Goal: Information Seeking & Learning: Learn about a topic

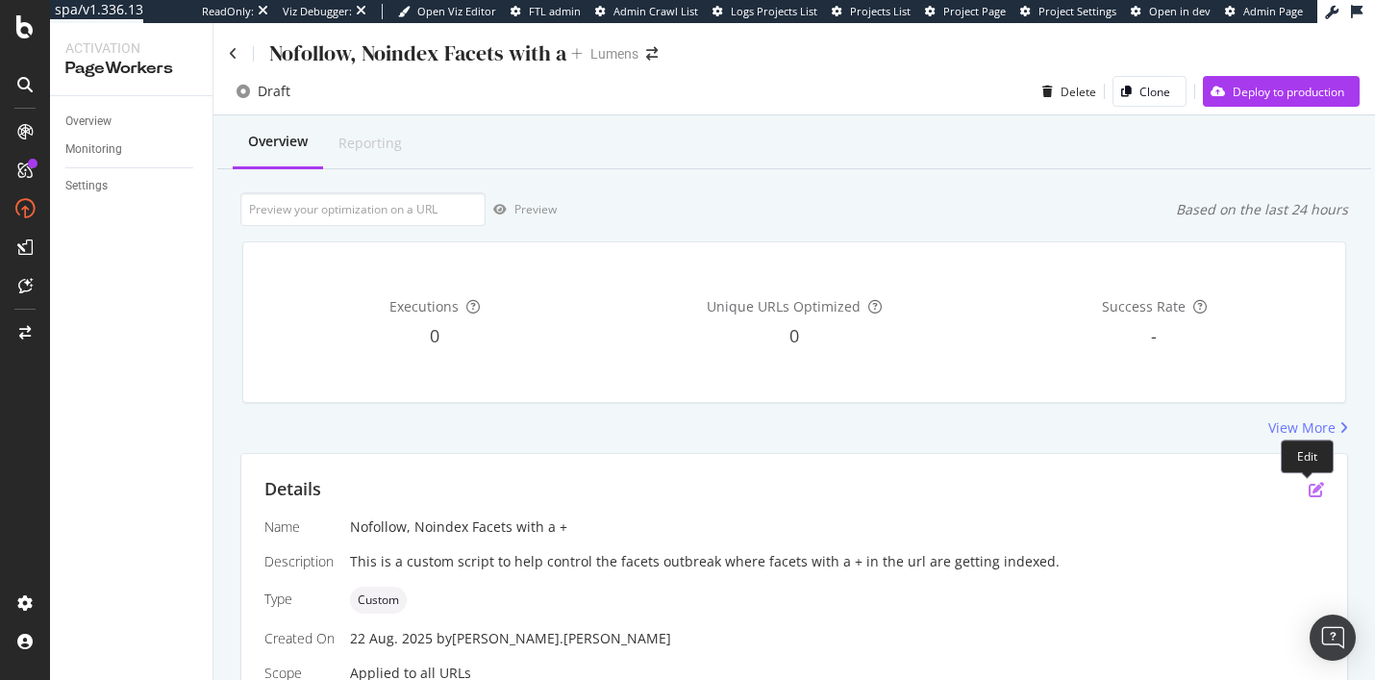
click at [1008, 486] on icon "pen-to-square" at bounding box center [1315, 489] width 15 height 15
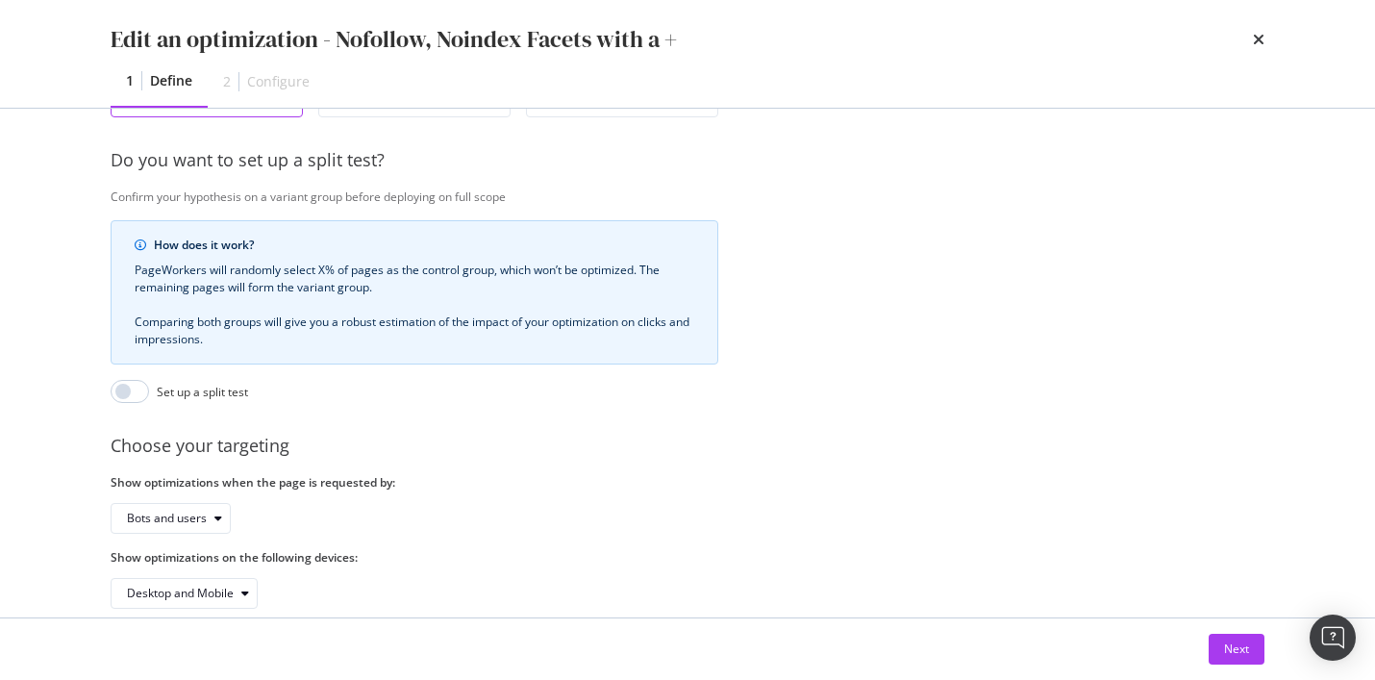
scroll to position [483, 0]
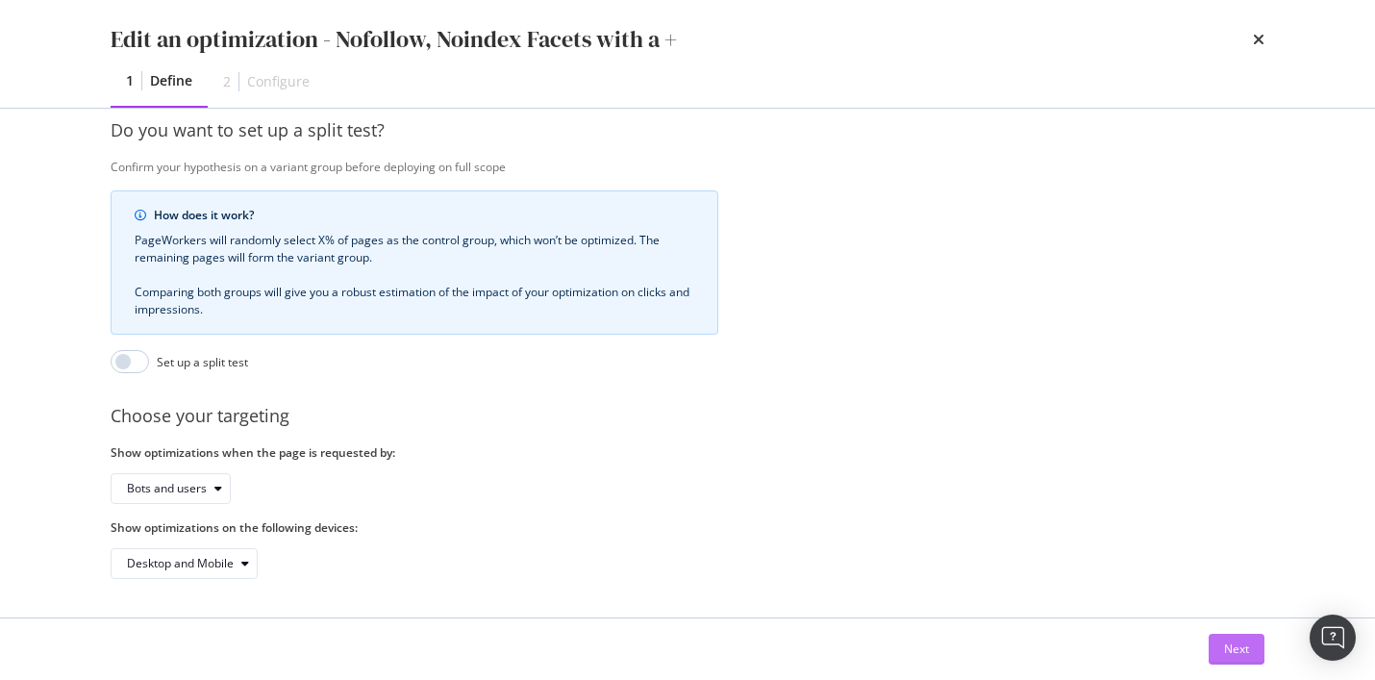
click at [1008, 646] on button "Next" at bounding box center [1236, 649] width 56 height 31
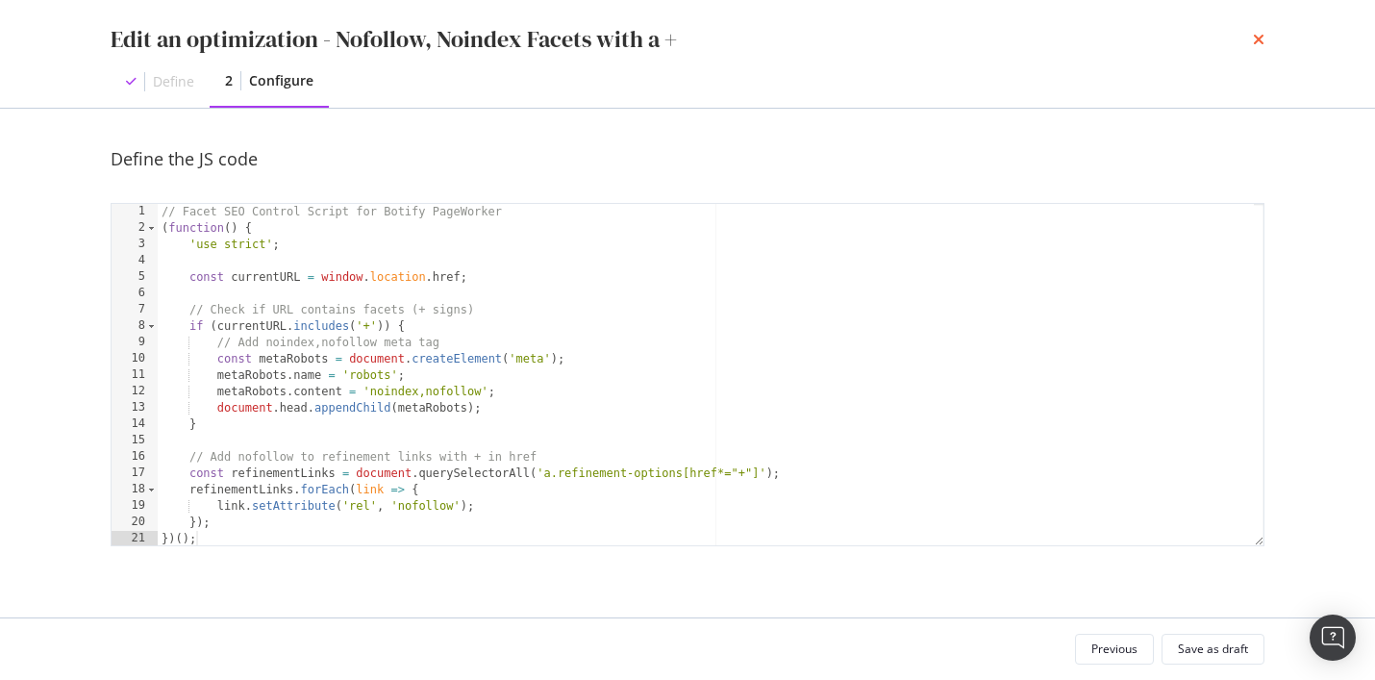
click at [1008, 43] on icon "times" at bounding box center [1259, 39] width 12 height 15
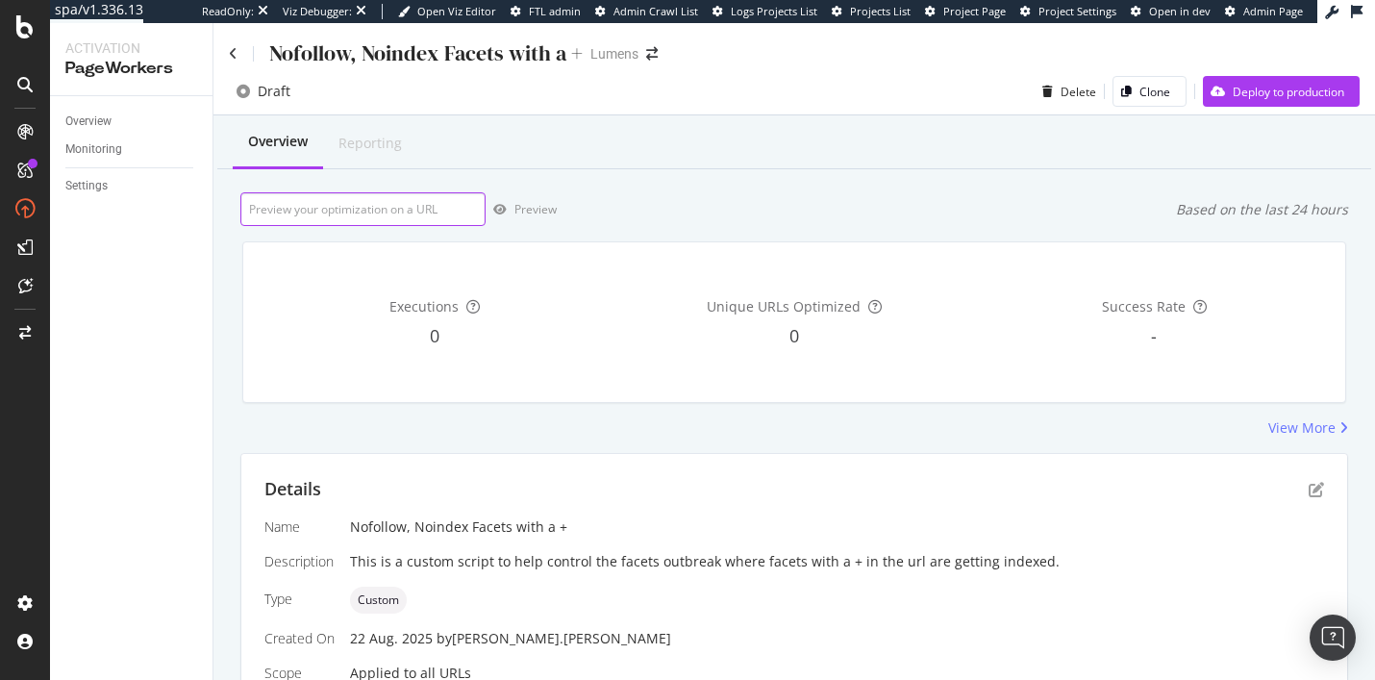
click at [390, 210] on input "url" at bounding box center [362, 209] width 245 height 34
paste input "https://www.lumens.com/pendant-lighting/abstract+cluster+diamond+triangular-boh…"
type input "https://www.lumens.com/pendant-lighting/abstract+cluster+diamond+triangular-boh…"
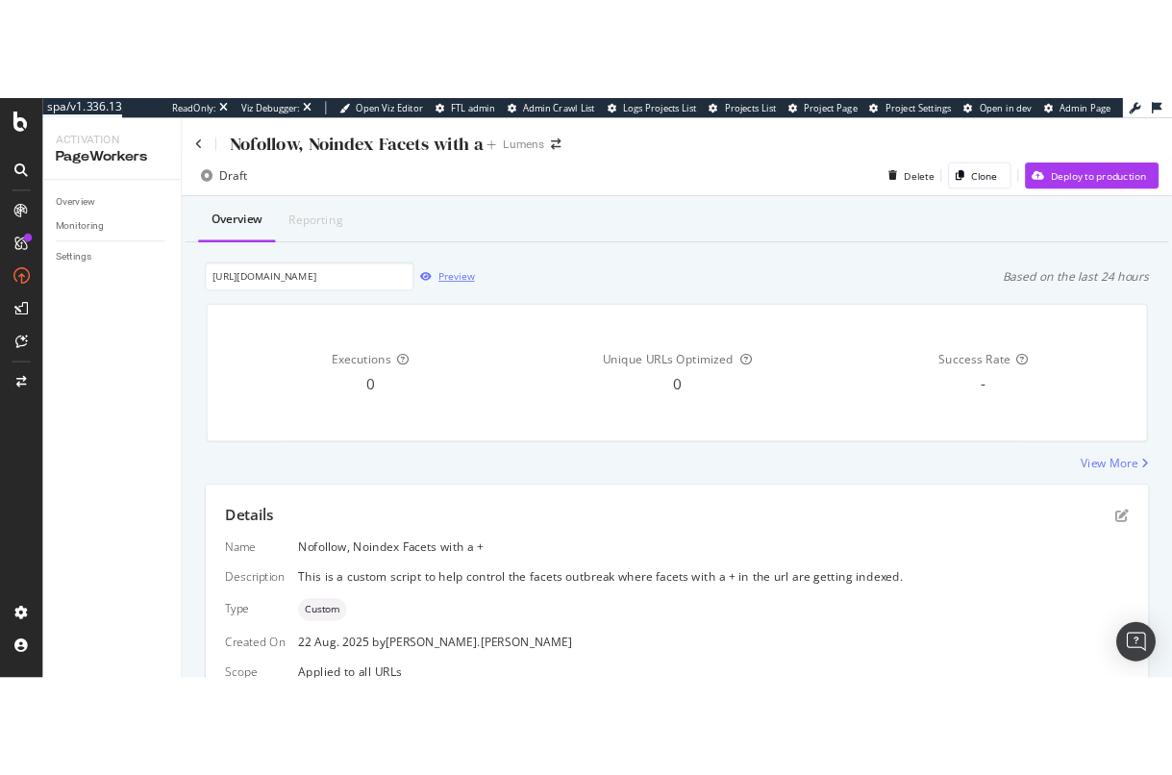
scroll to position [0, 0]
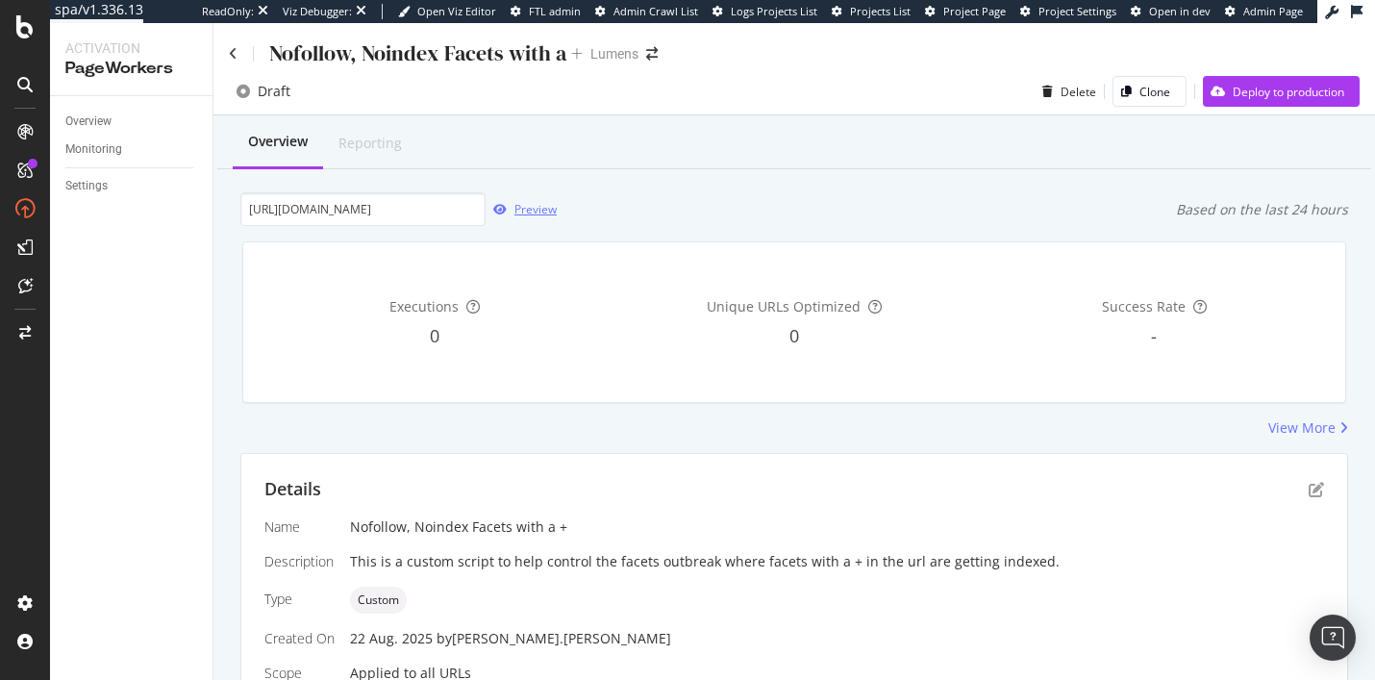
click at [514, 212] on div "Preview" at bounding box center [535, 209] width 42 height 16
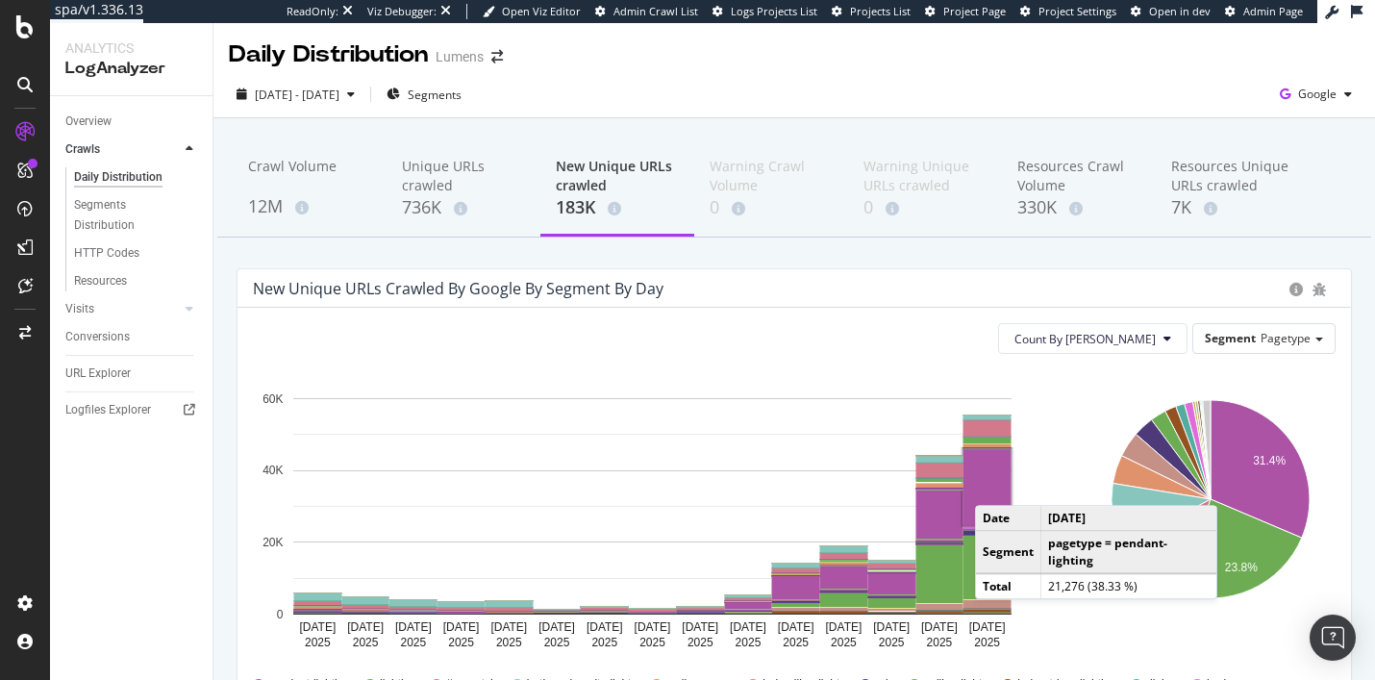
click at [994, 486] on rect "A chart." at bounding box center [987, 487] width 48 height 76
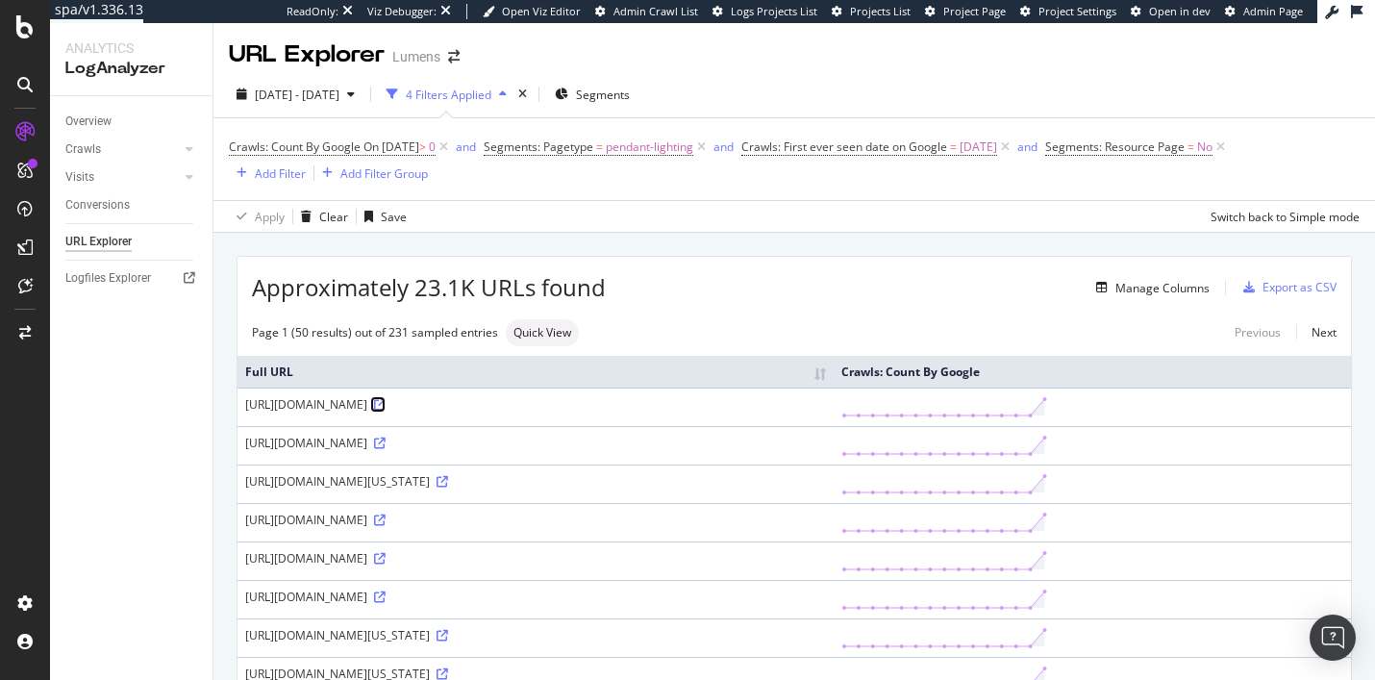
click at [386, 404] on icon at bounding box center [380, 405] width 12 height 12
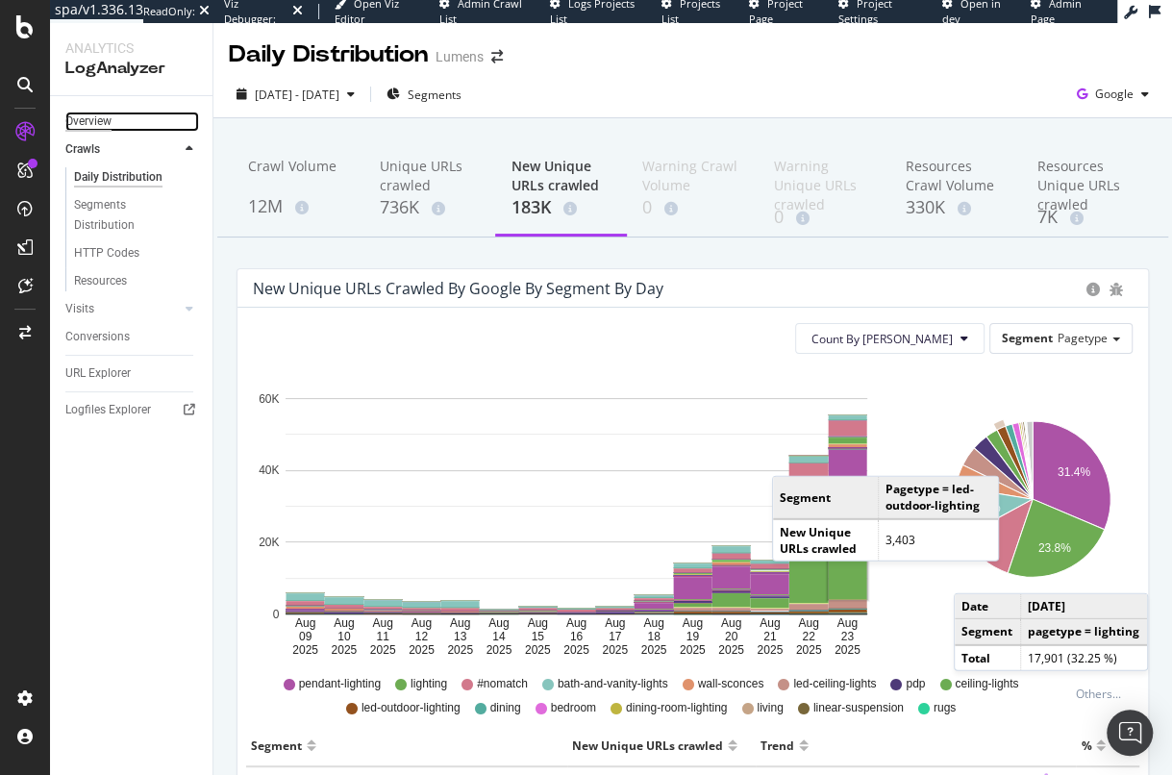
click at [102, 118] on div "Overview" at bounding box center [88, 122] width 46 height 20
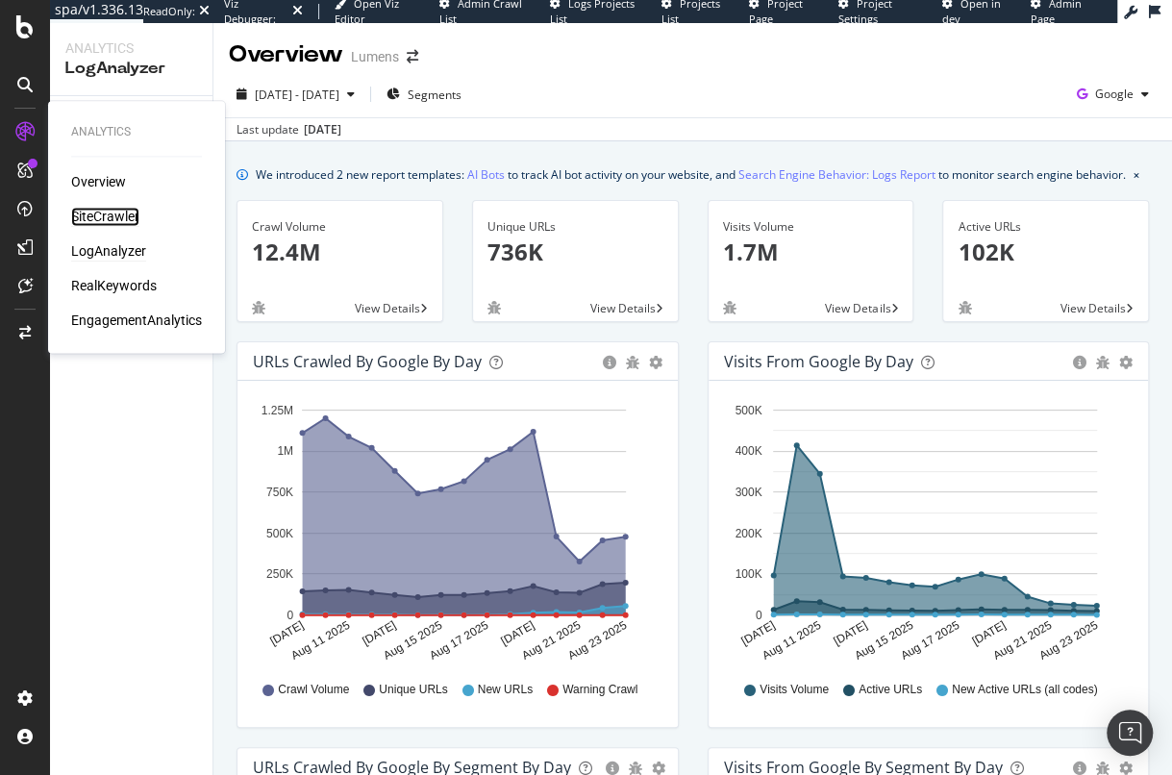
click at [101, 219] on div "SiteCrawler" at bounding box center [105, 216] width 68 height 19
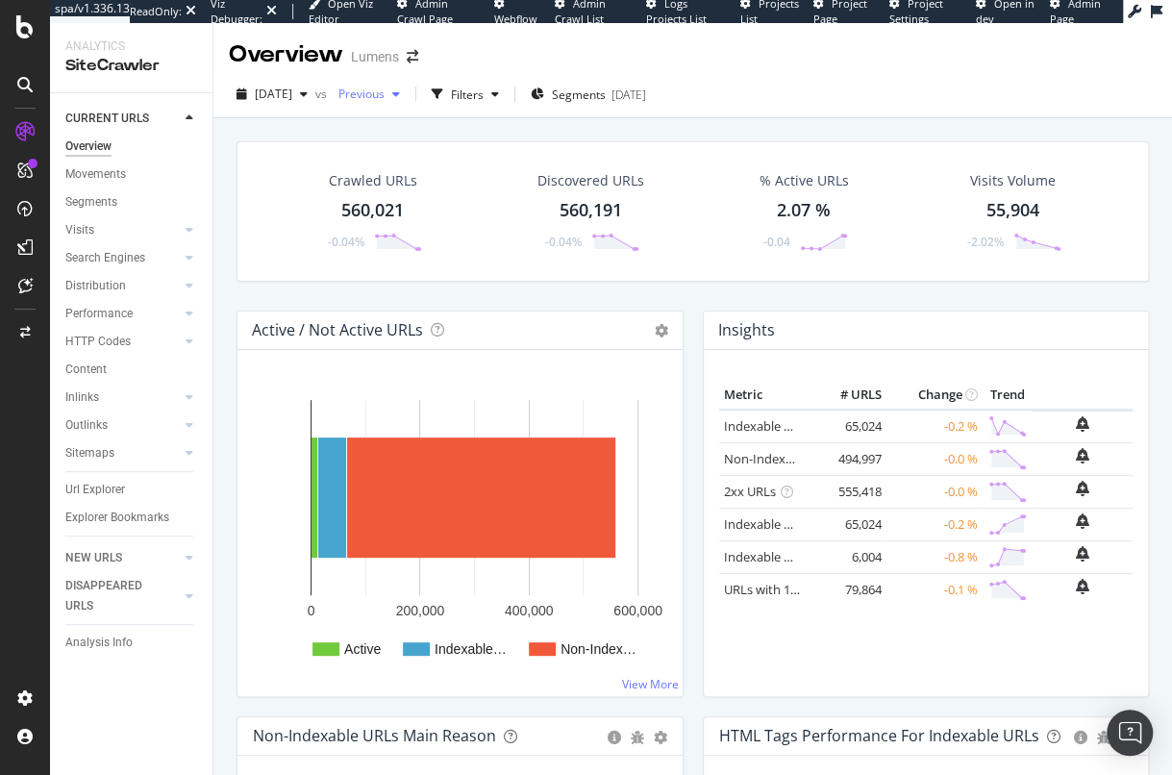
click at [385, 96] on span "Previous" at bounding box center [358, 94] width 54 height 16
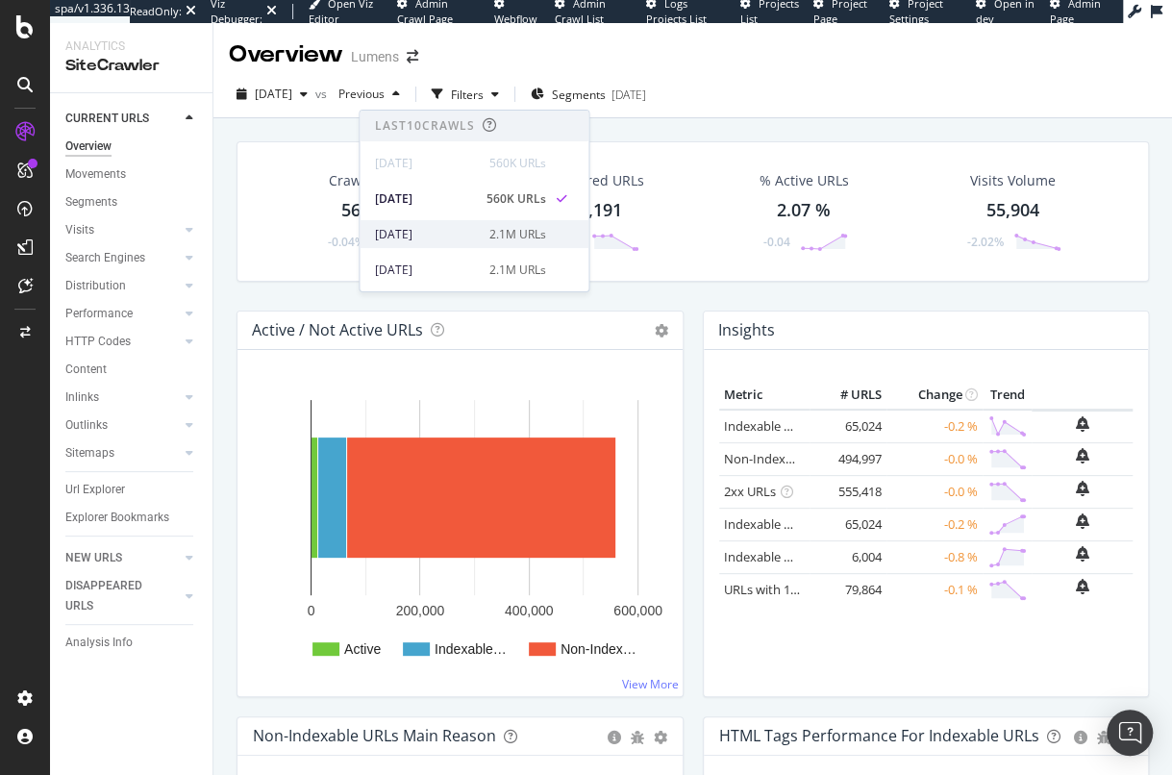
click at [421, 224] on div "2025 Aug. 3rd 2.1M URLs" at bounding box center [474, 234] width 229 height 28
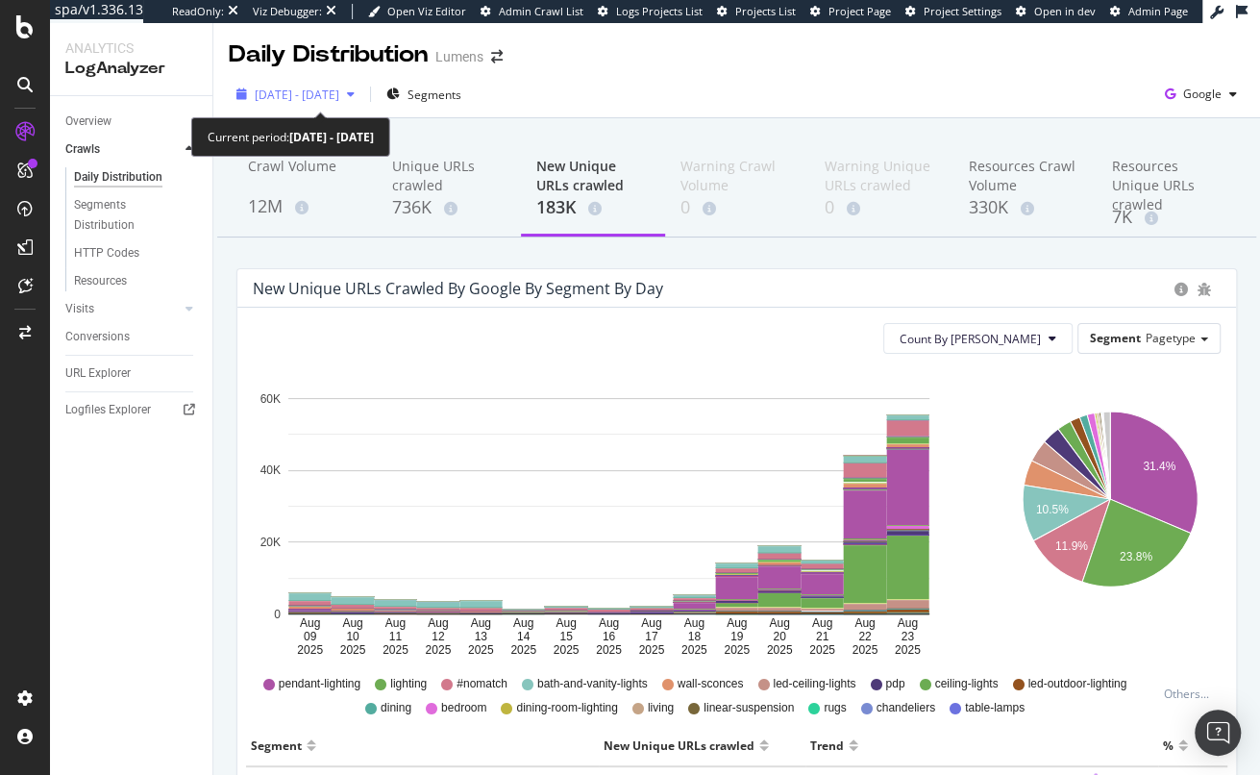
click at [339, 96] on span "2025 Aug. 9th - Aug. 23rd" at bounding box center [297, 95] width 85 height 16
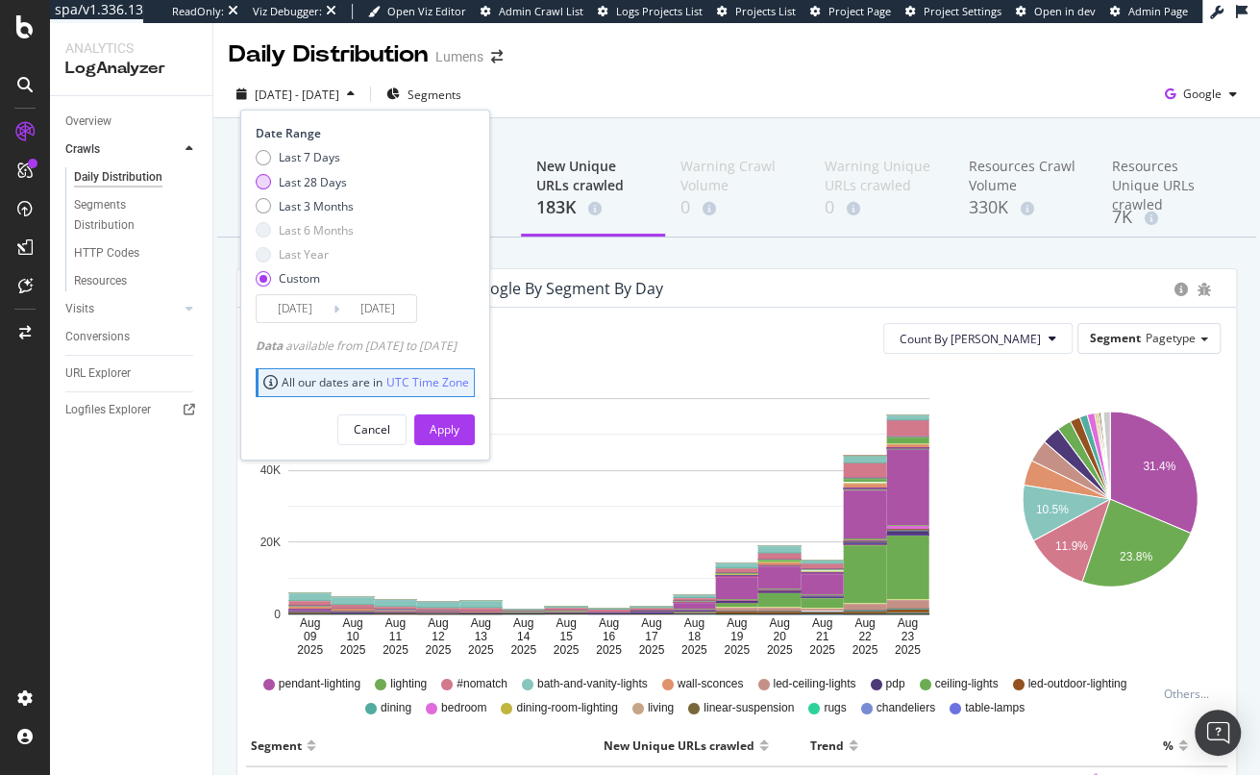
click at [330, 184] on div "Last 28 Days" at bounding box center [313, 182] width 68 height 16
type input "2025/07/28"
type input "2025/08/24"
click at [460, 433] on div "Apply" at bounding box center [445, 429] width 30 height 16
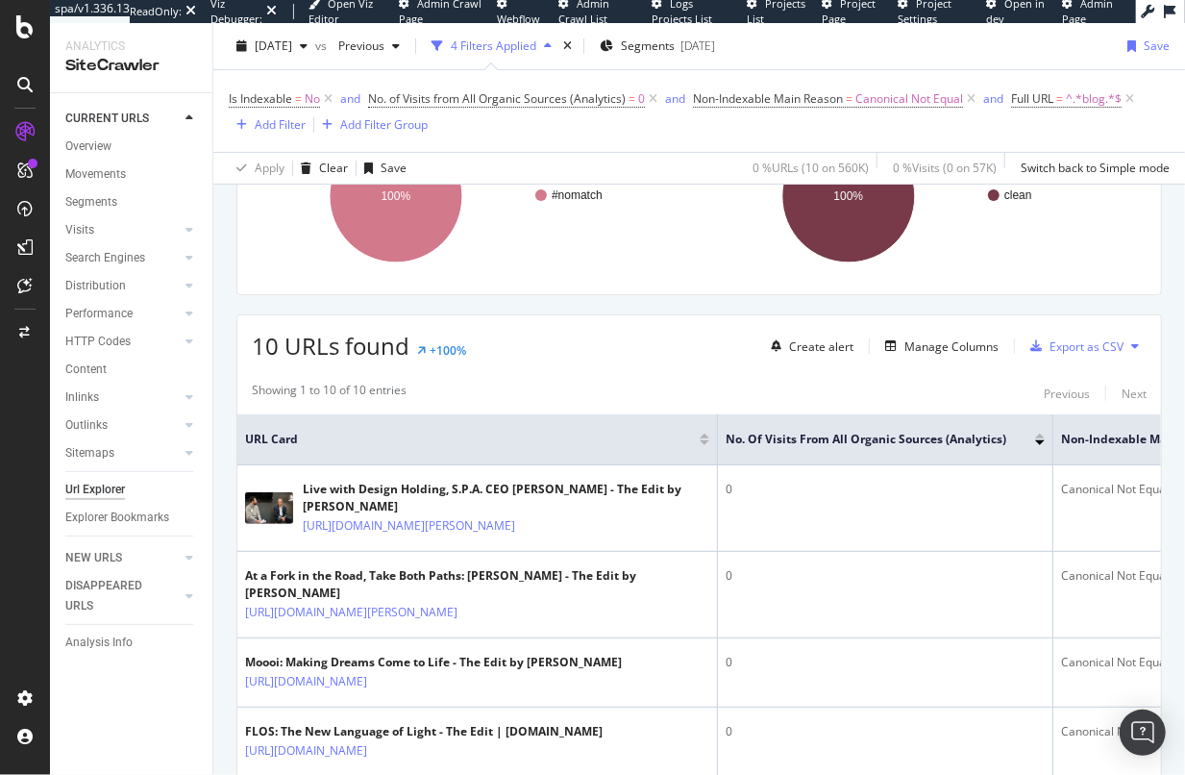
scroll to position [240, 0]
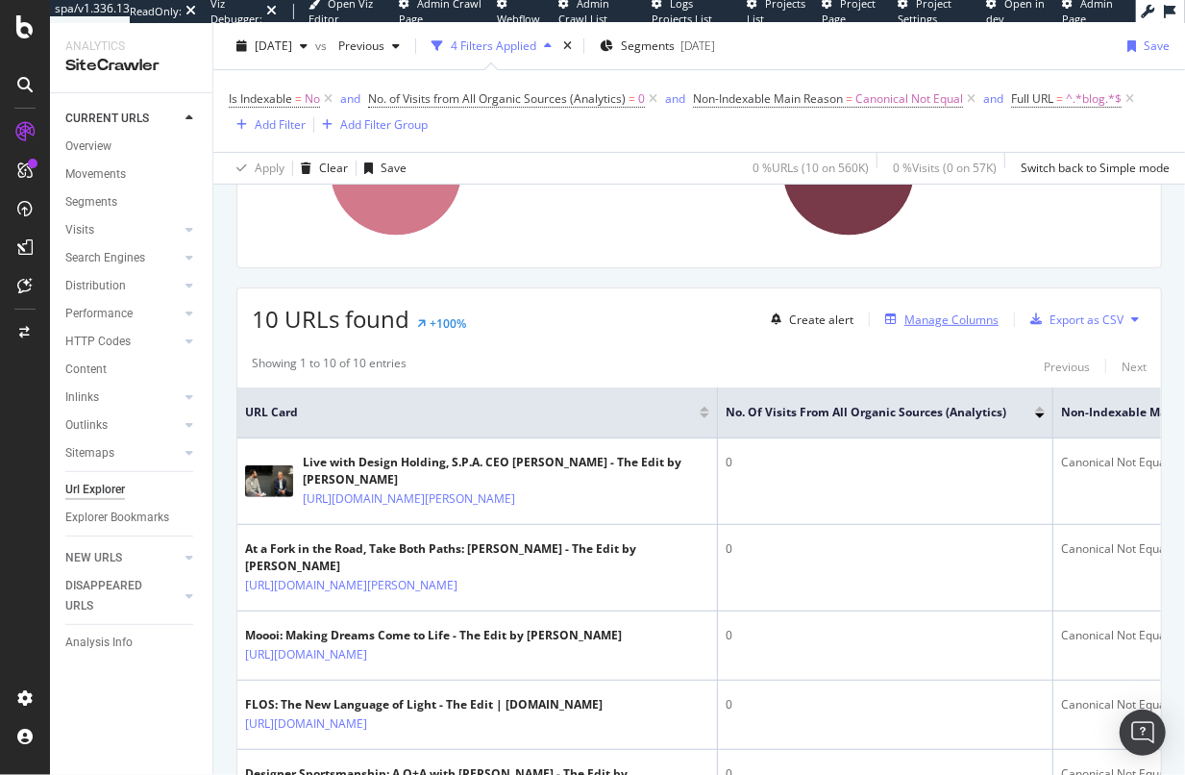
click at [927, 317] on div "Manage Columns" at bounding box center [952, 319] width 94 height 16
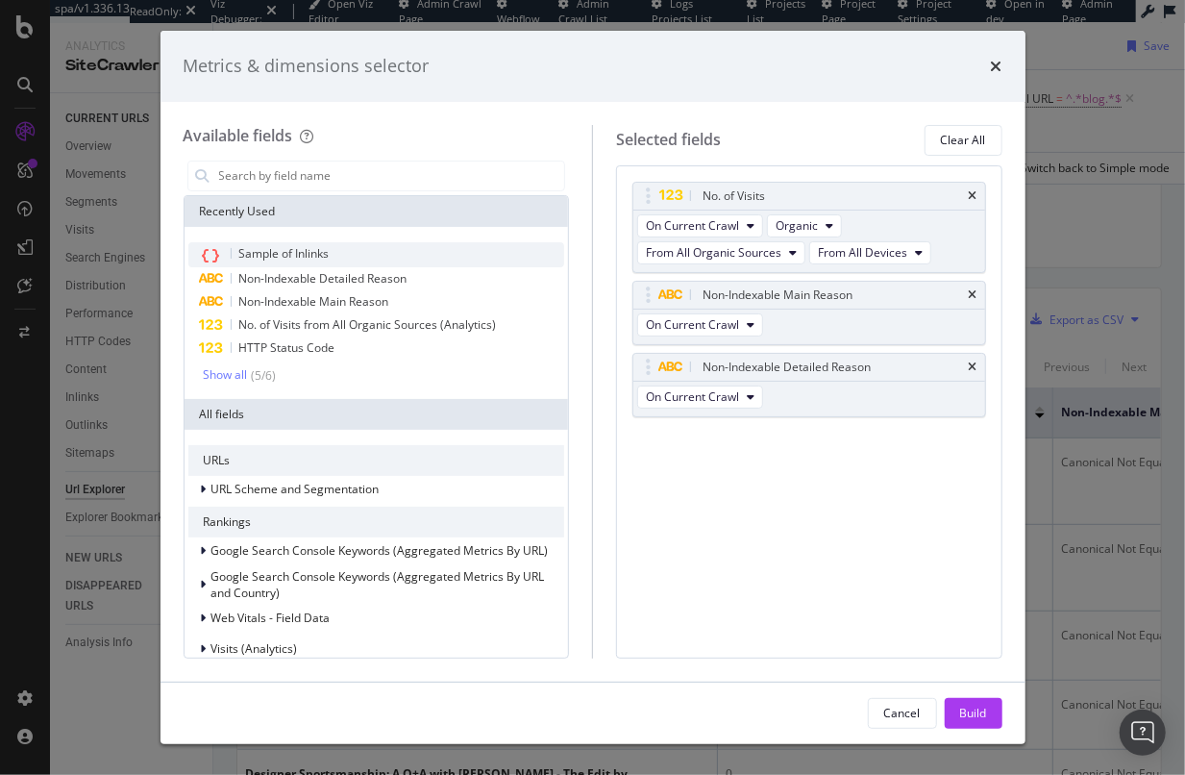
click at [278, 256] on span "Sample of Inlinks" at bounding box center [284, 253] width 90 height 16
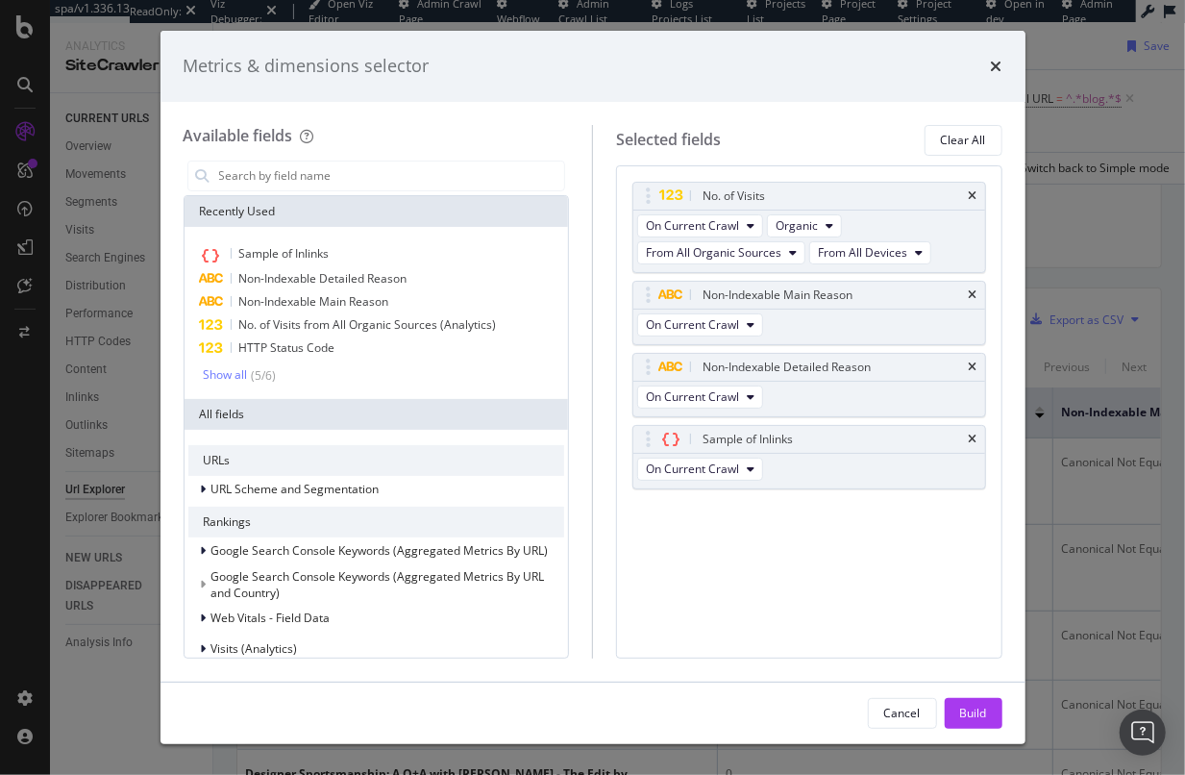
drag, startPoint x: 991, startPoint y: 721, endPoint x: 937, endPoint y: 681, distance: 67.3
click at [991, 721] on button "Build" at bounding box center [974, 713] width 58 height 31
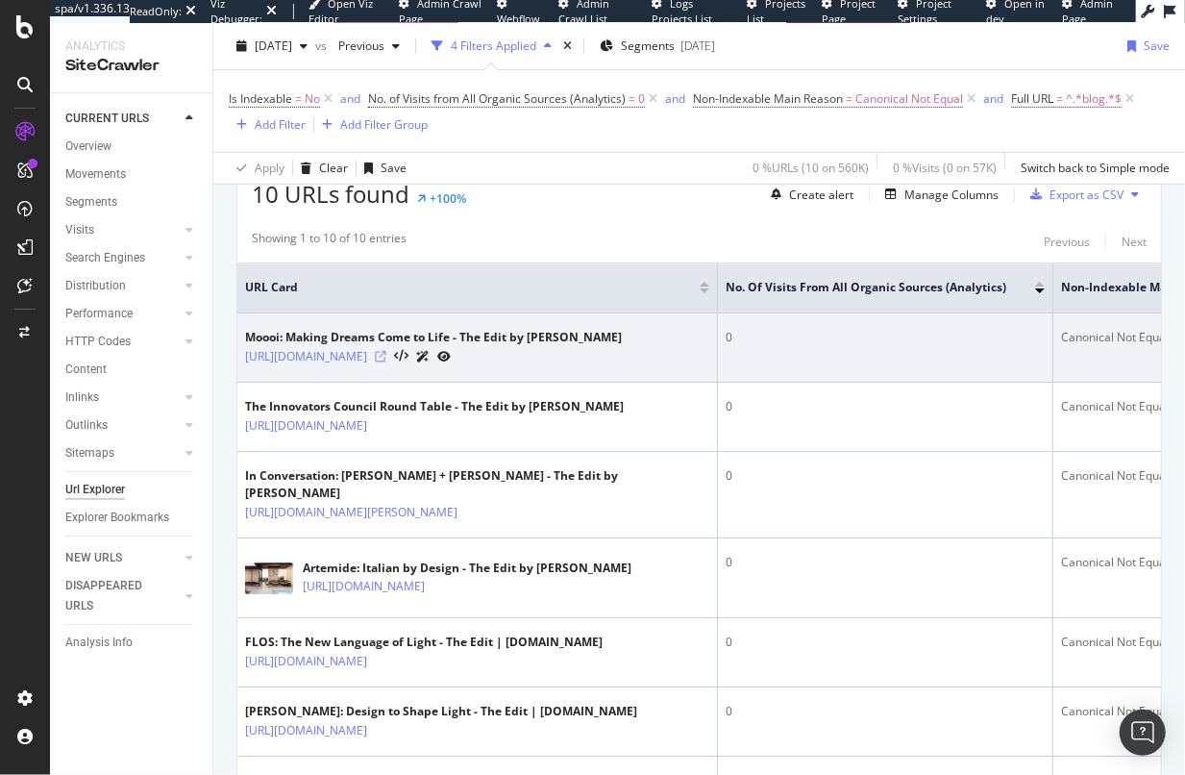
click at [386, 362] on icon at bounding box center [381, 357] width 12 height 12
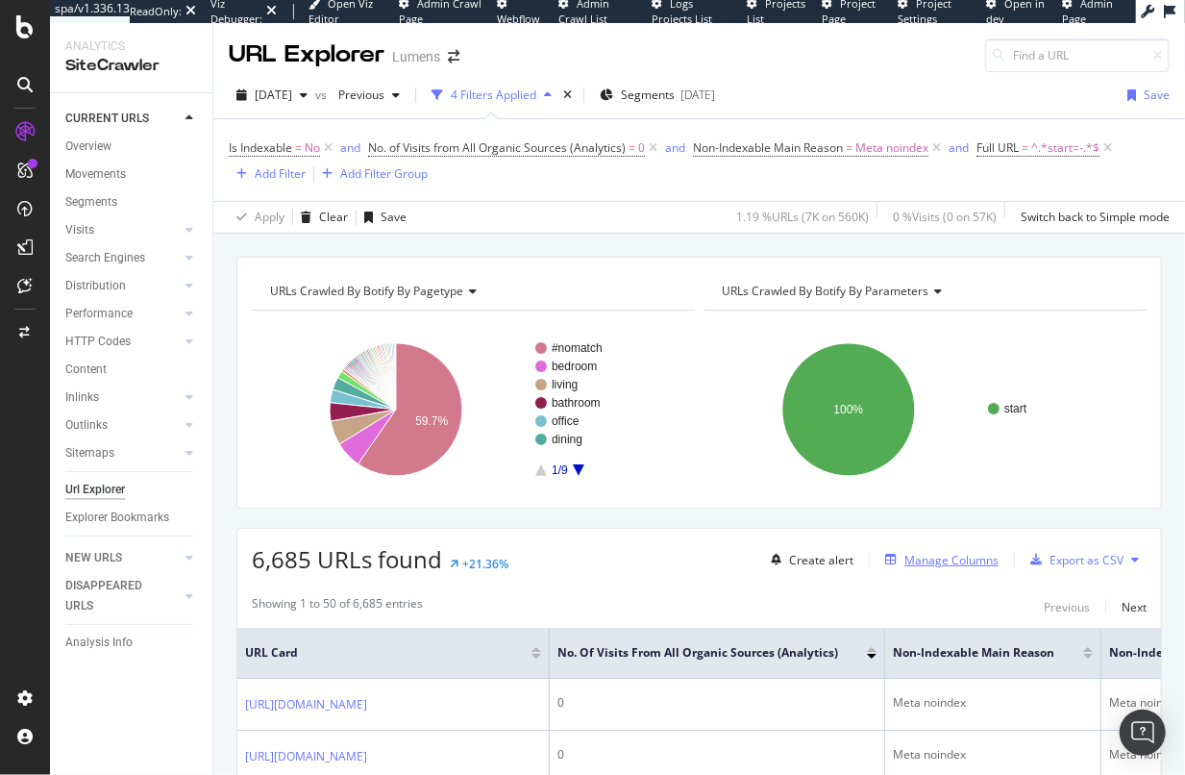
click at [924, 560] on div "Manage Columns" at bounding box center [952, 560] width 94 height 16
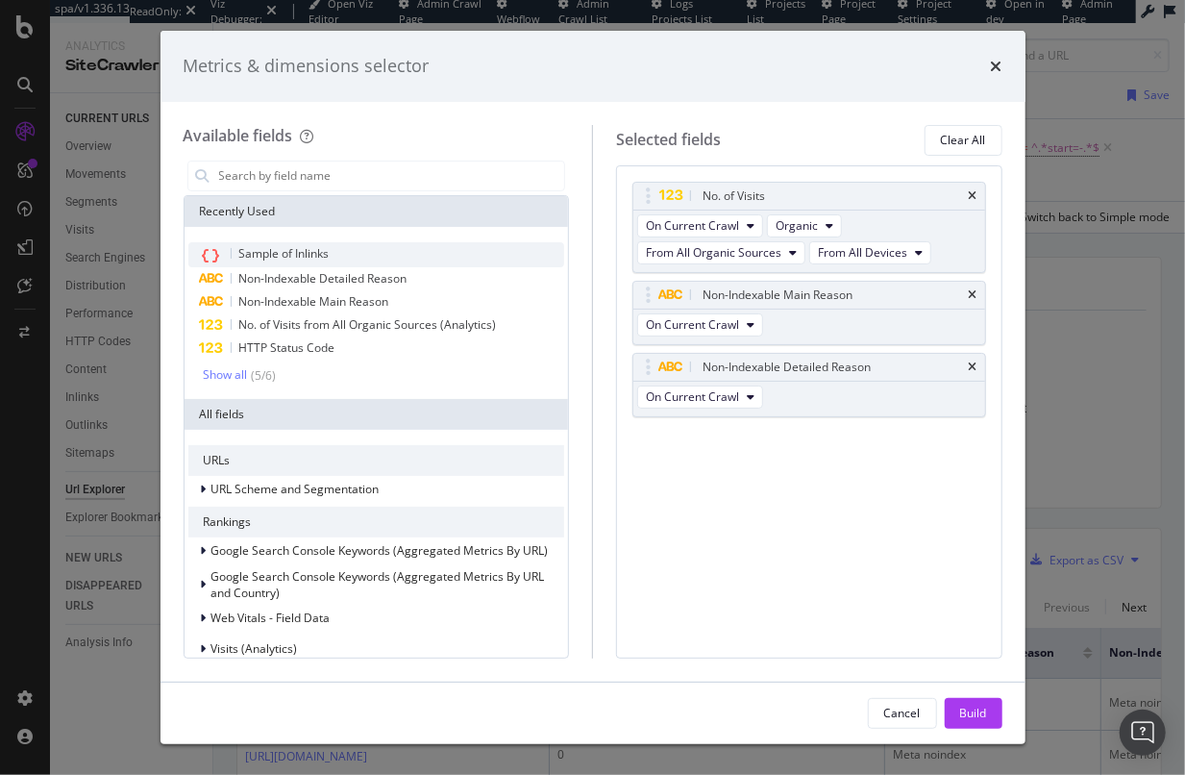
click at [355, 242] on div "Sample of Inlinks" at bounding box center [376, 254] width 377 height 25
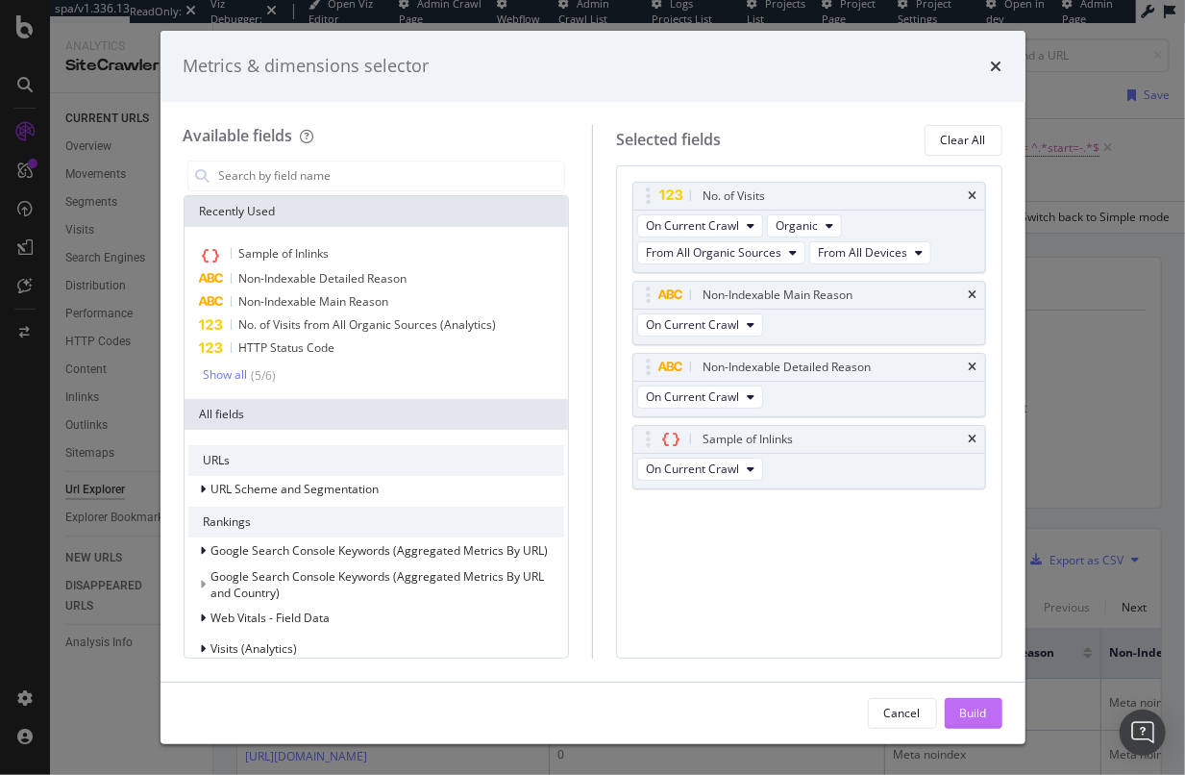
click at [960, 717] on div "Build" at bounding box center [973, 713] width 27 height 16
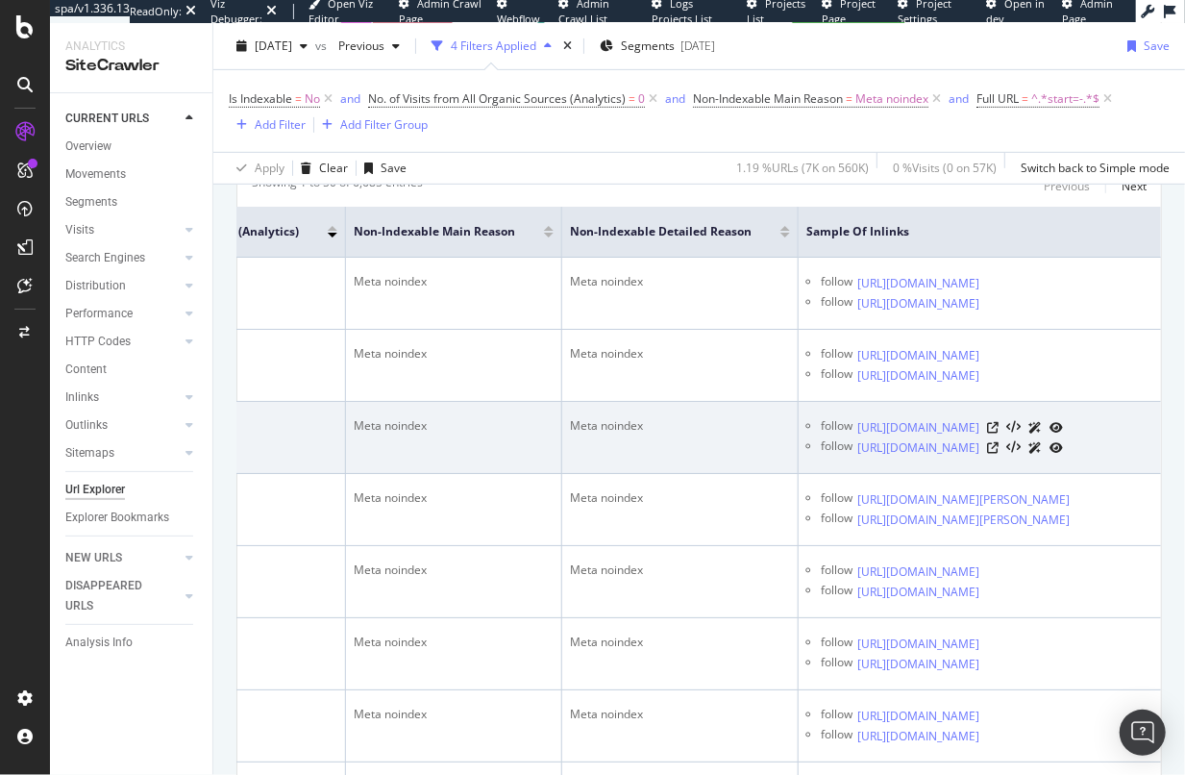
scroll to position [0, 831]
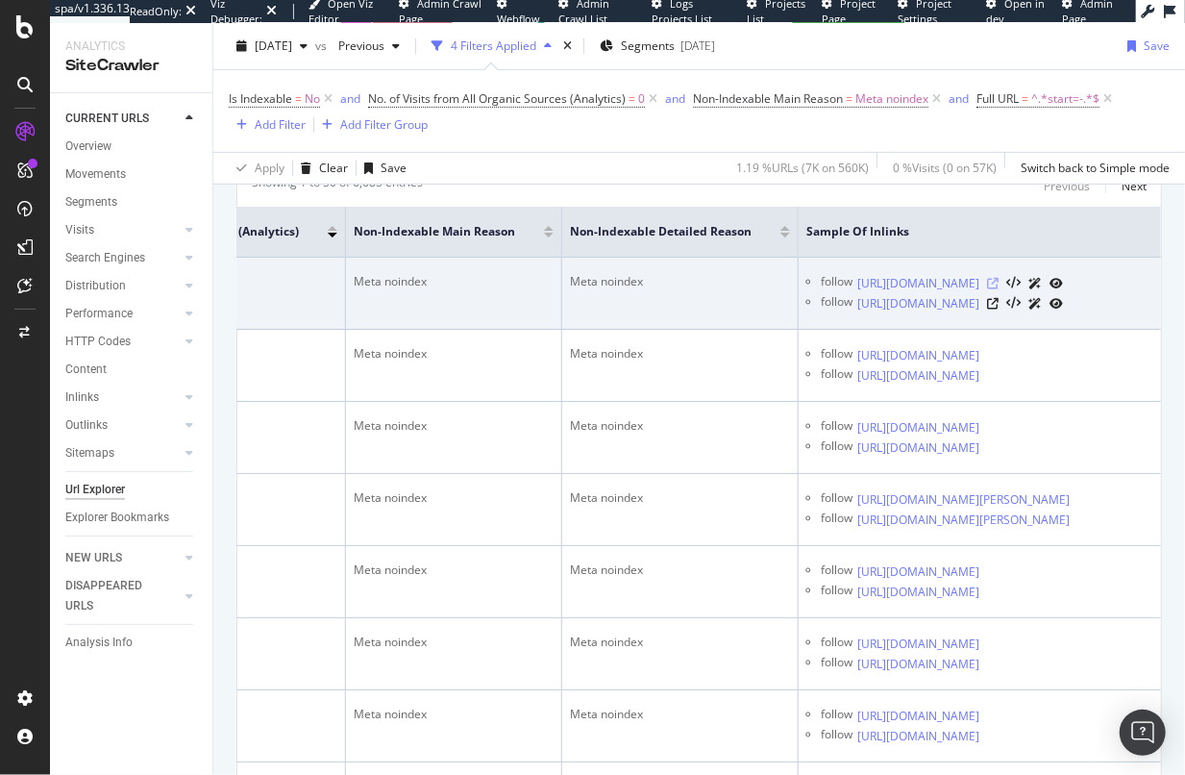
click at [999, 289] on icon at bounding box center [993, 284] width 12 height 12
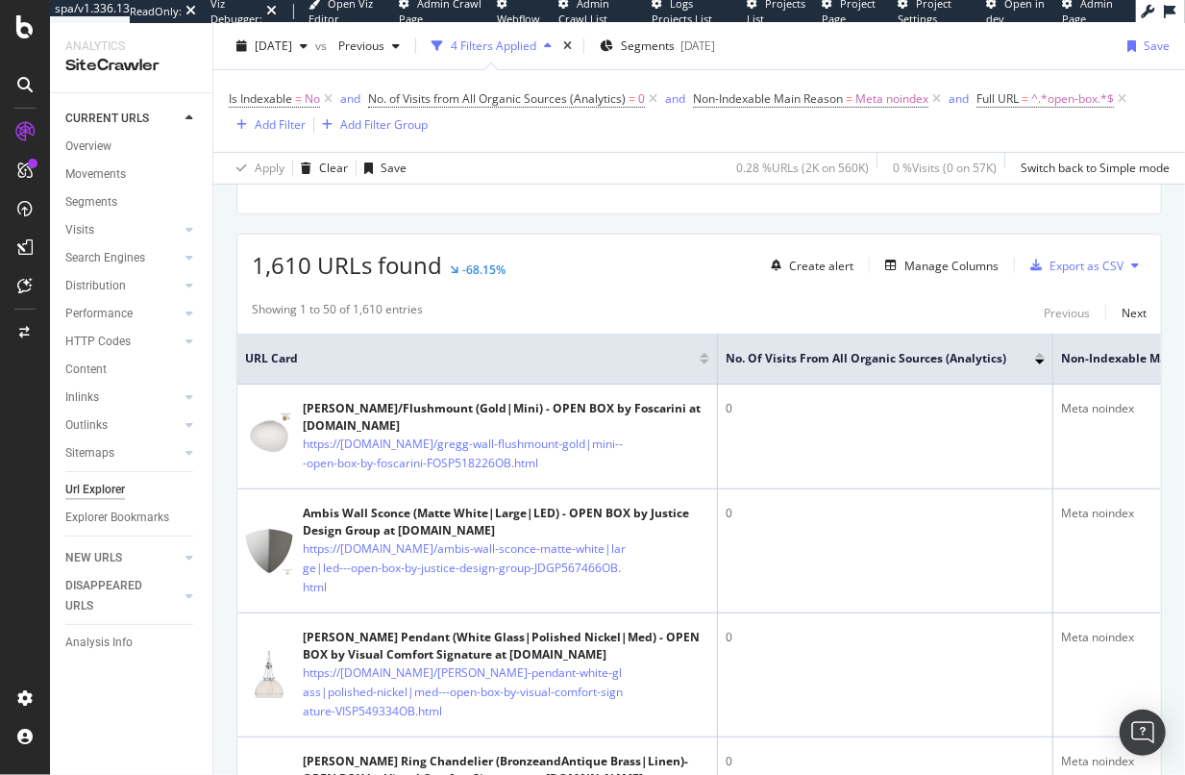
scroll to position [348, 0]
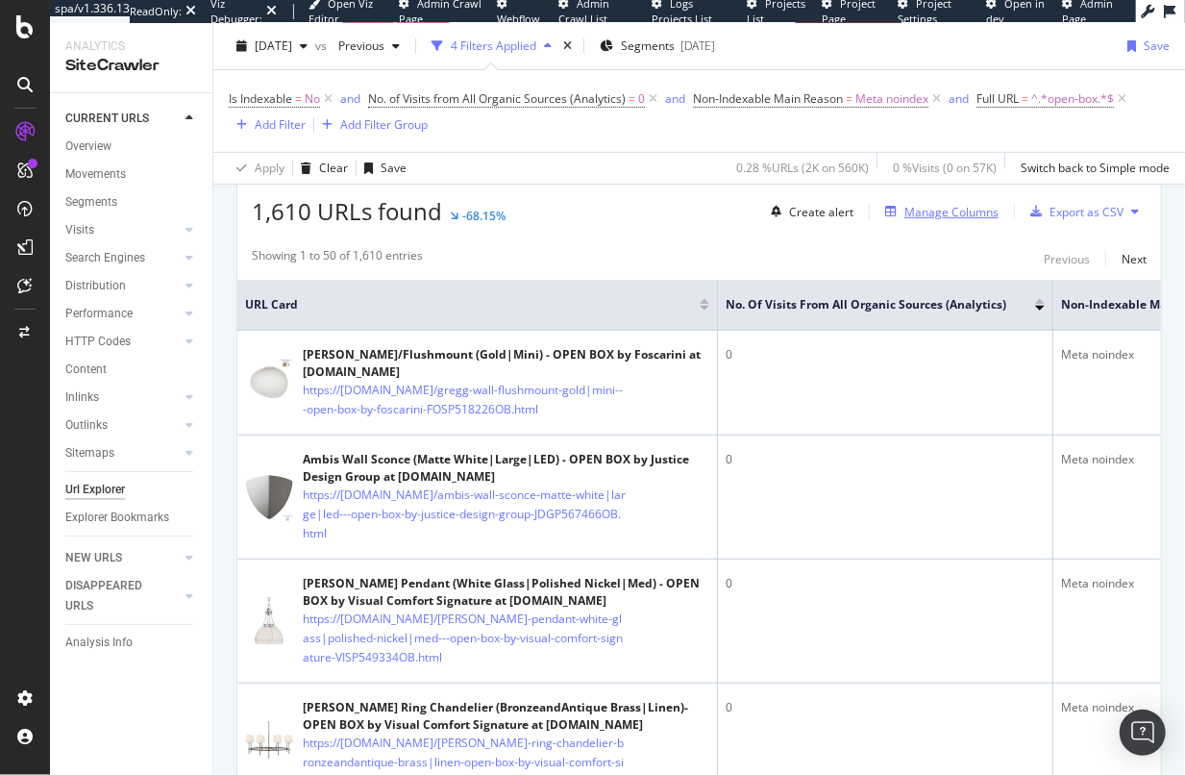
click at [936, 212] on div "Manage Columns" at bounding box center [952, 212] width 94 height 16
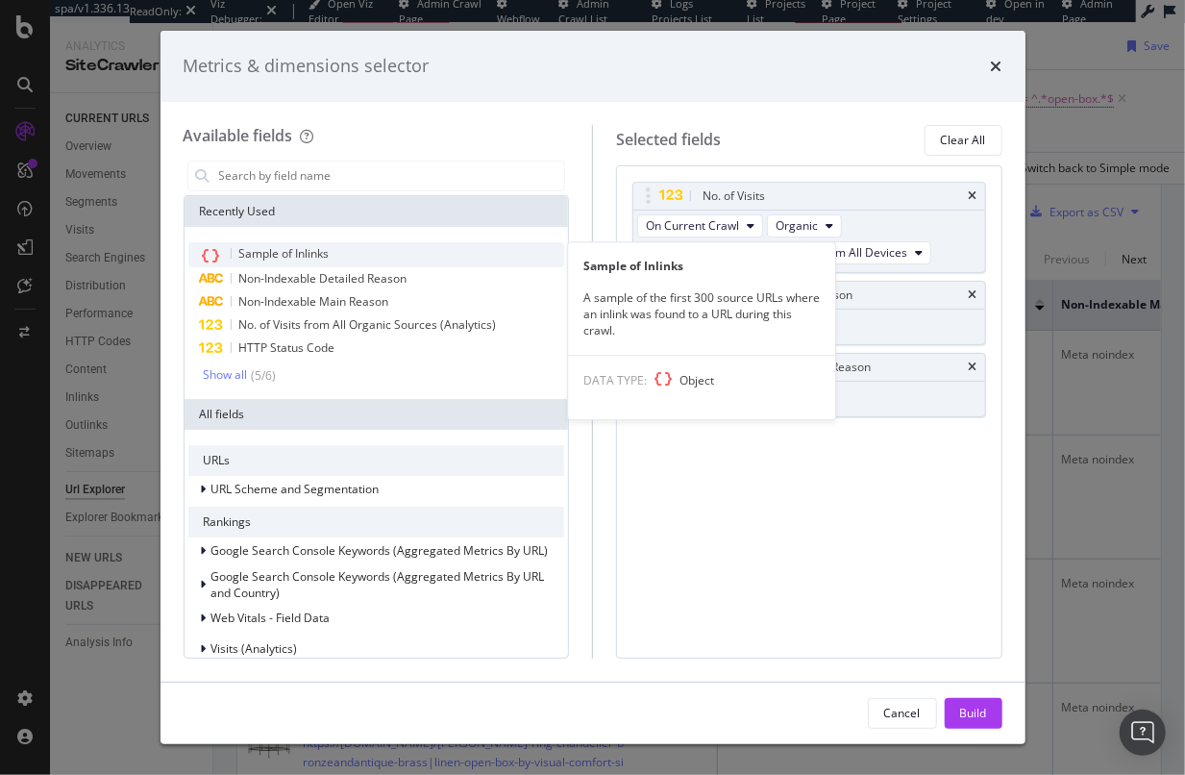
click at [297, 248] on span "Sample of Inlinks" at bounding box center [284, 253] width 90 height 16
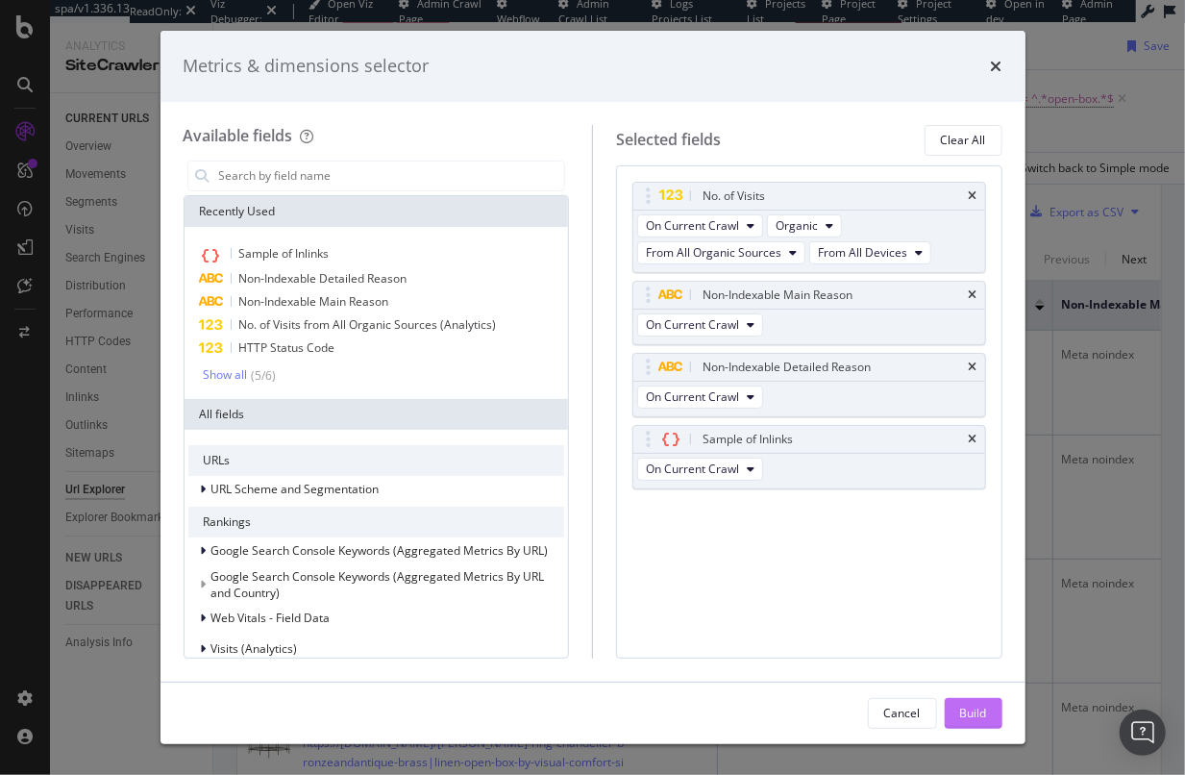
click at [979, 716] on div "Build" at bounding box center [973, 713] width 27 height 16
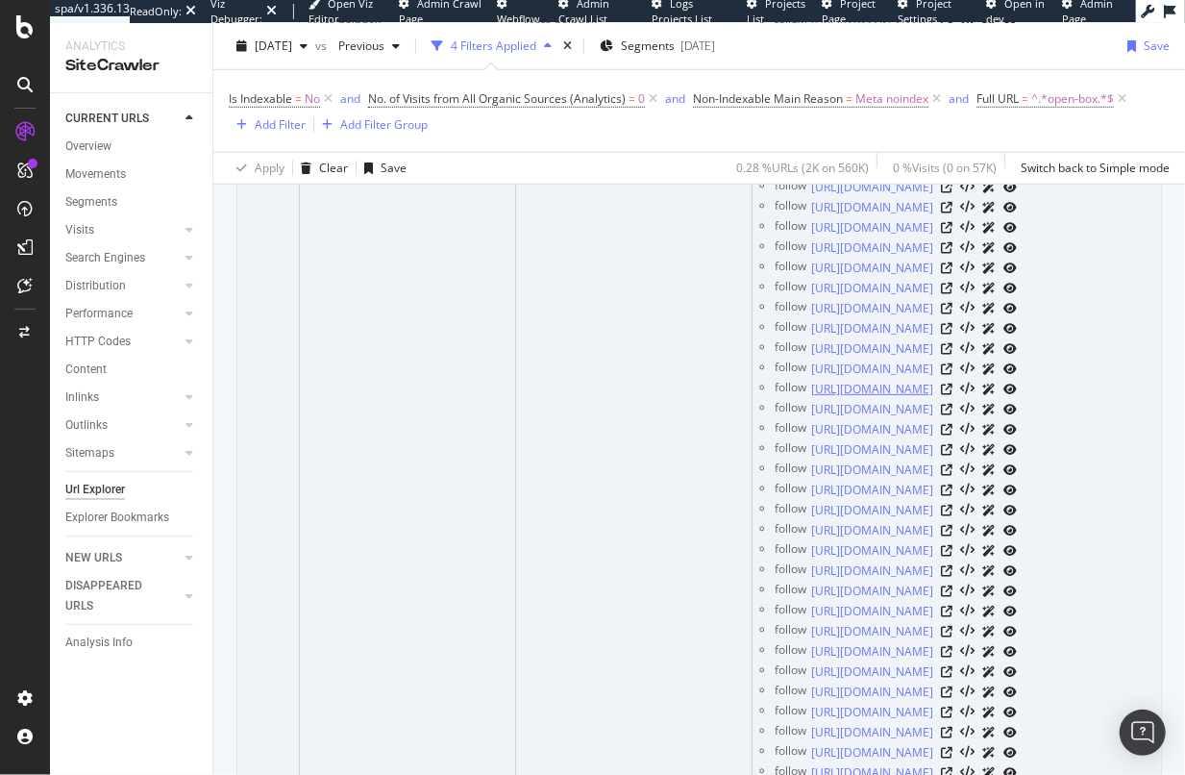
scroll to position [681, 0]
click at [953, 413] on icon at bounding box center [947, 408] width 12 height 12
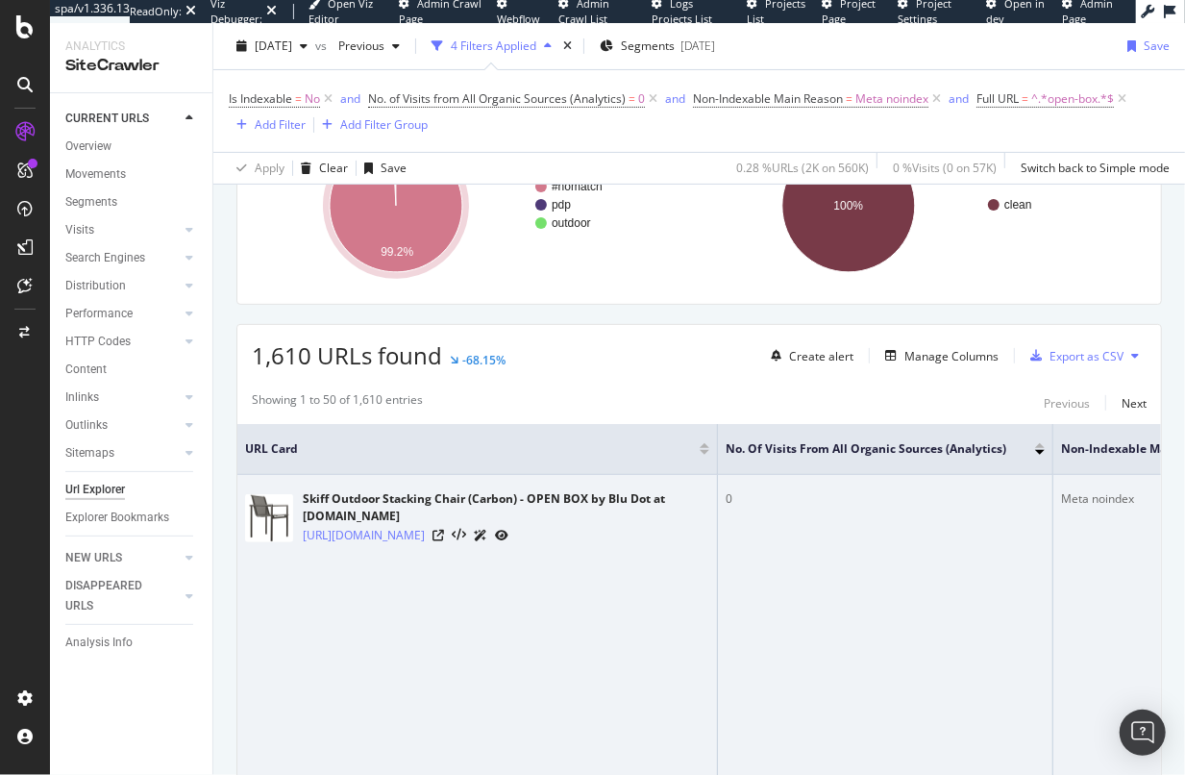
scroll to position [204, 0]
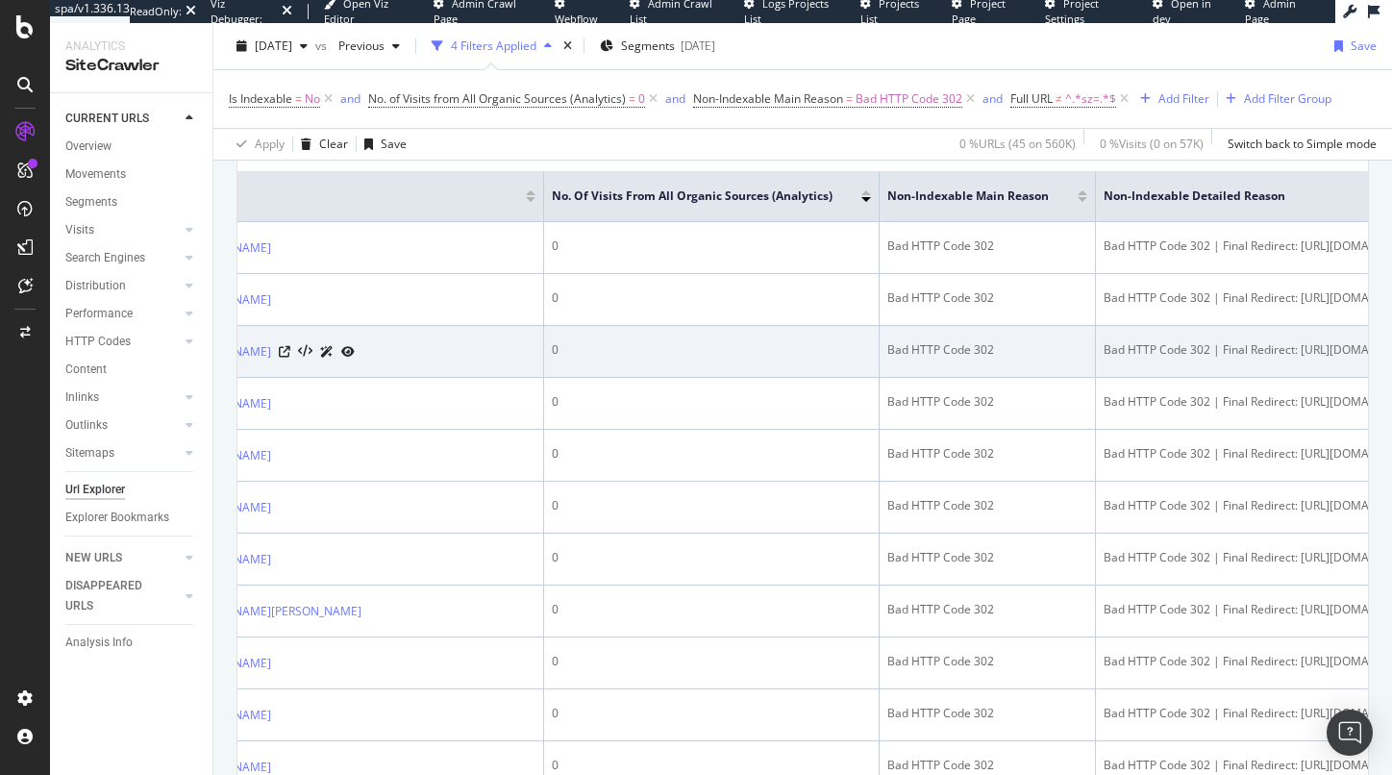
scroll to position [0, 389]
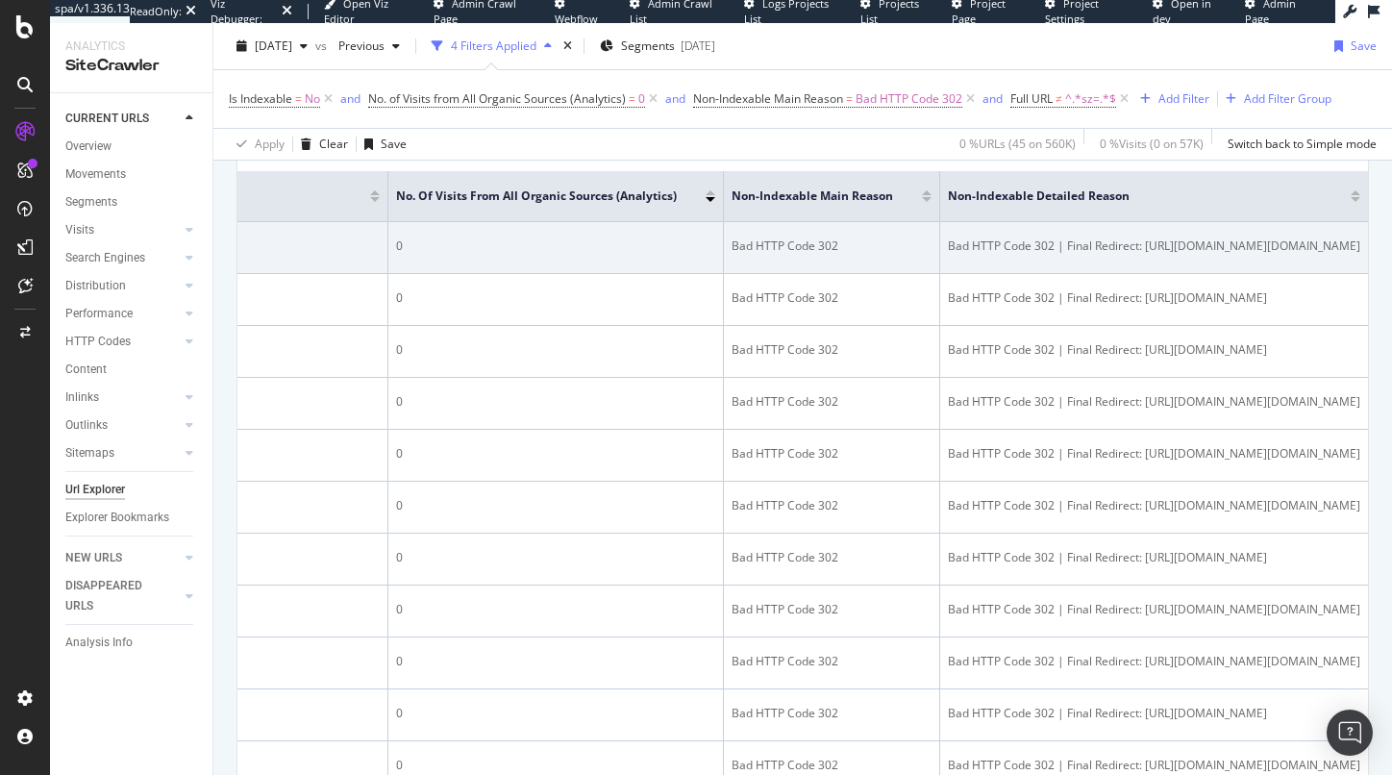
drag, startPoint x: 1080, startPoint y: 262, endPoint x: 1147, endPoint y: 287, distance: 71.8
click at [1147, 274] on td "Bad HTTP Code 302 | Final Redirect: [URL][DOMAIN_NAME][DOMAIN_NAME]" at bounding box center [1154, 248] width 428 height 52
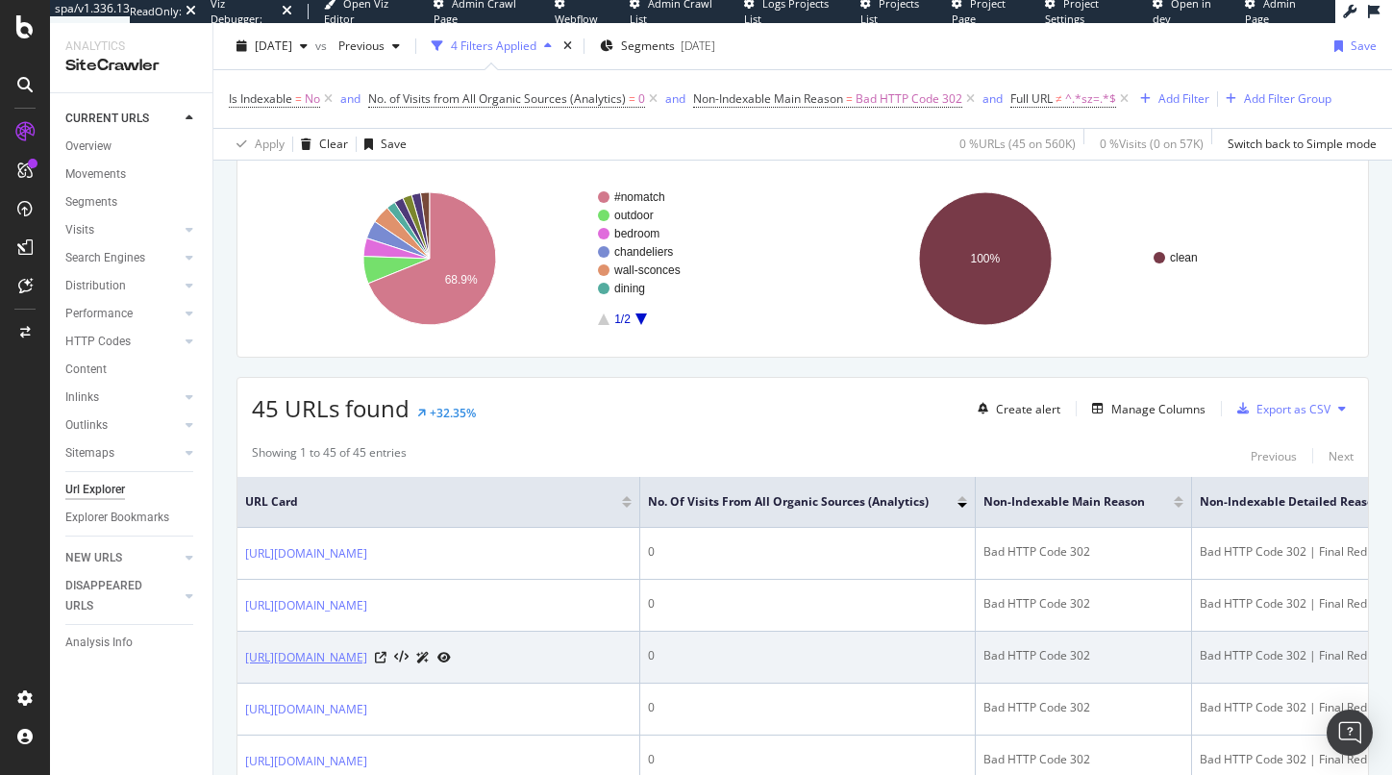
scroll to position [0, 0]
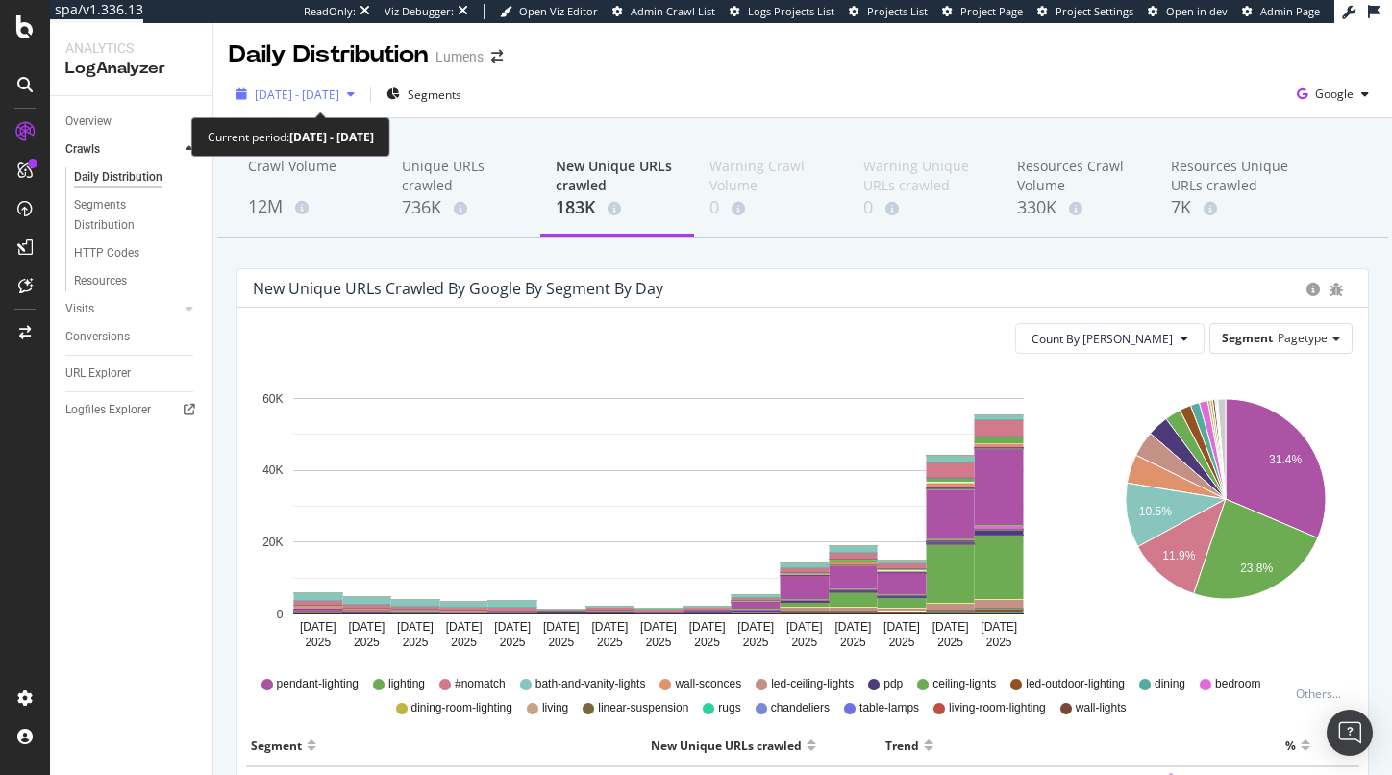
click at [339, 100] on span "[DATE] - [DATE]" at bounding box center [297, 95] width 85 height 16
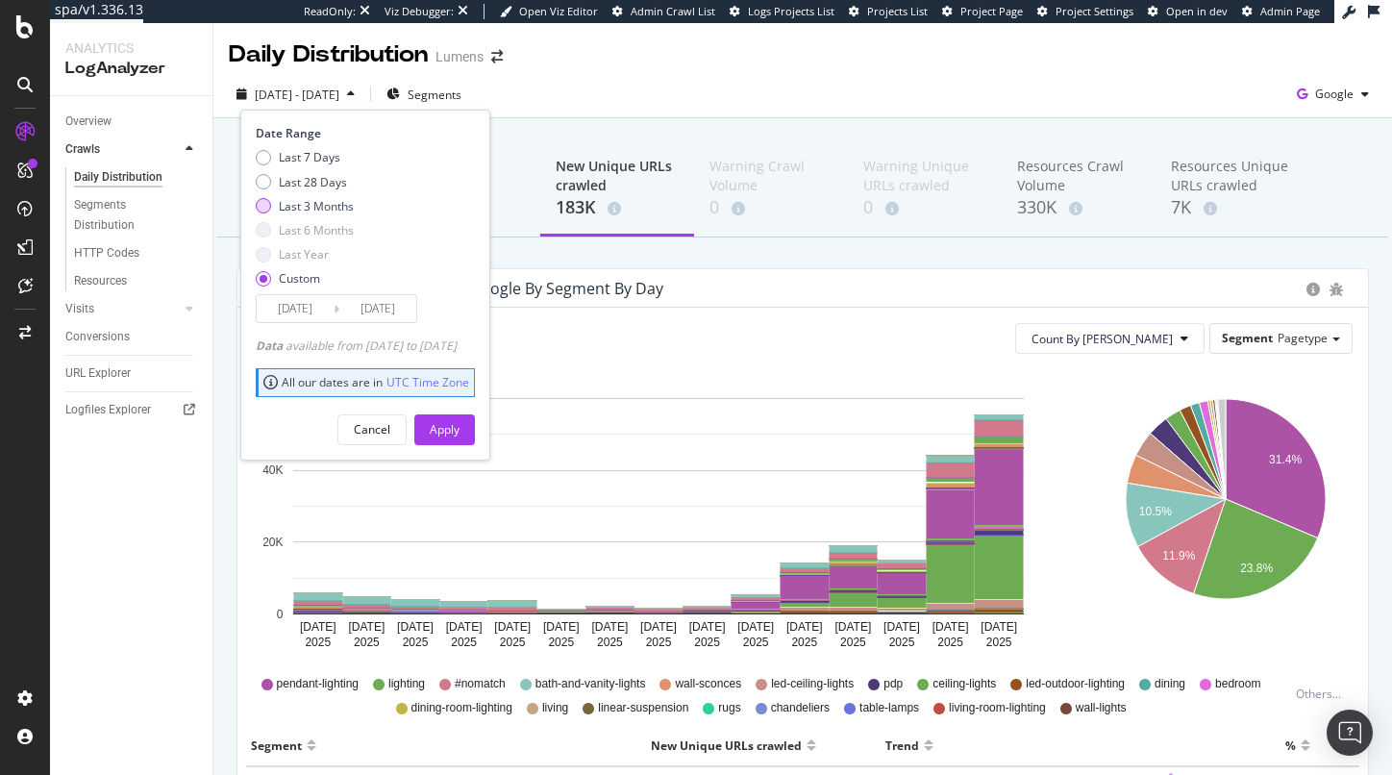
click at [313, 201] on div "Last 3 Months" at bounding box center [316, 206] width 75 height 16
type input "[DATE]"
click at [460, 426] on div "Apply" at bounding box center [445, 429] width 30 height 16
